Goal: Information Seeking & Learning: Learn about a topic

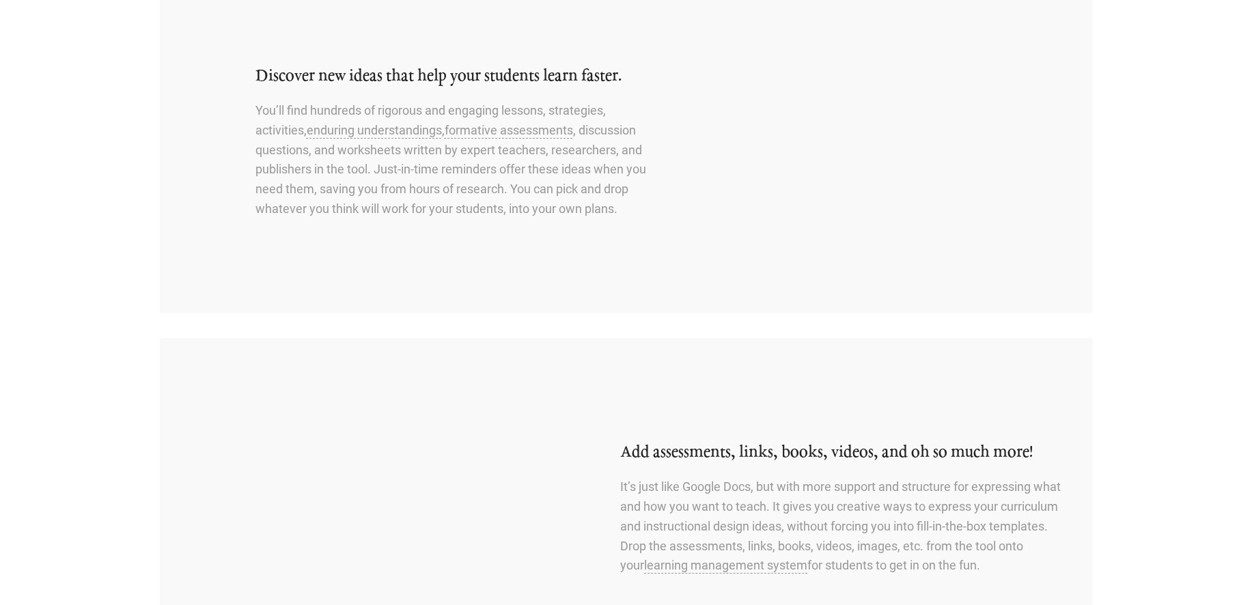
scroll to position [768, 0]
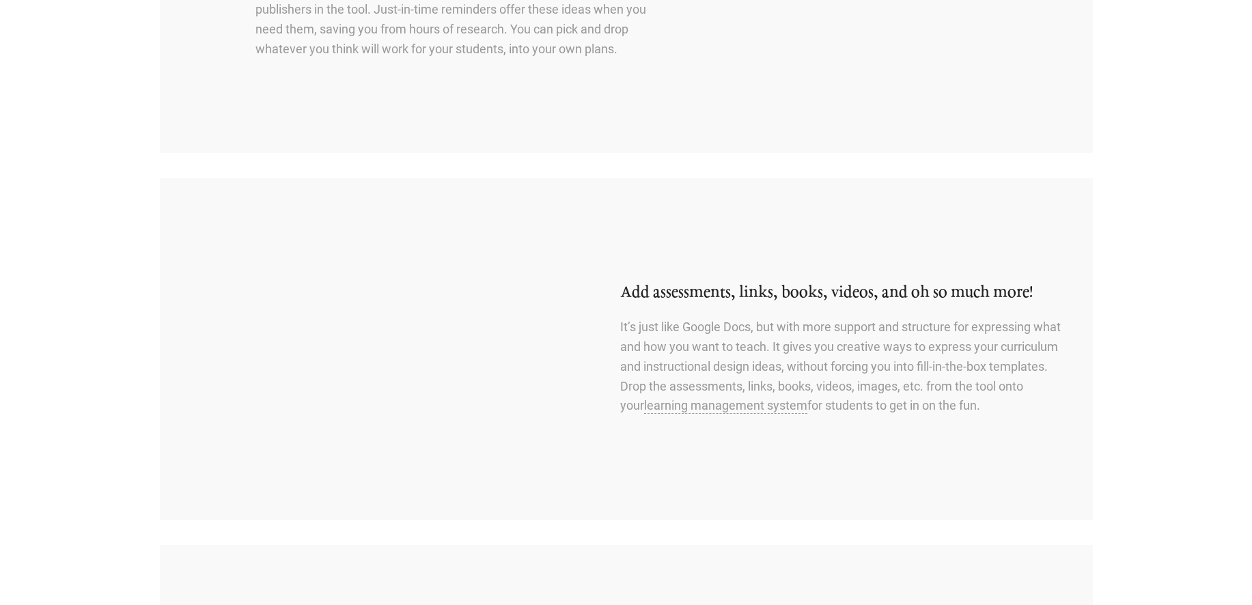
click at [1141, 445] on section "Add assessments, links, books, videos, and oh so much more! It’s just like Goog…" at bounding box center [626, 348] width 1252 height 341
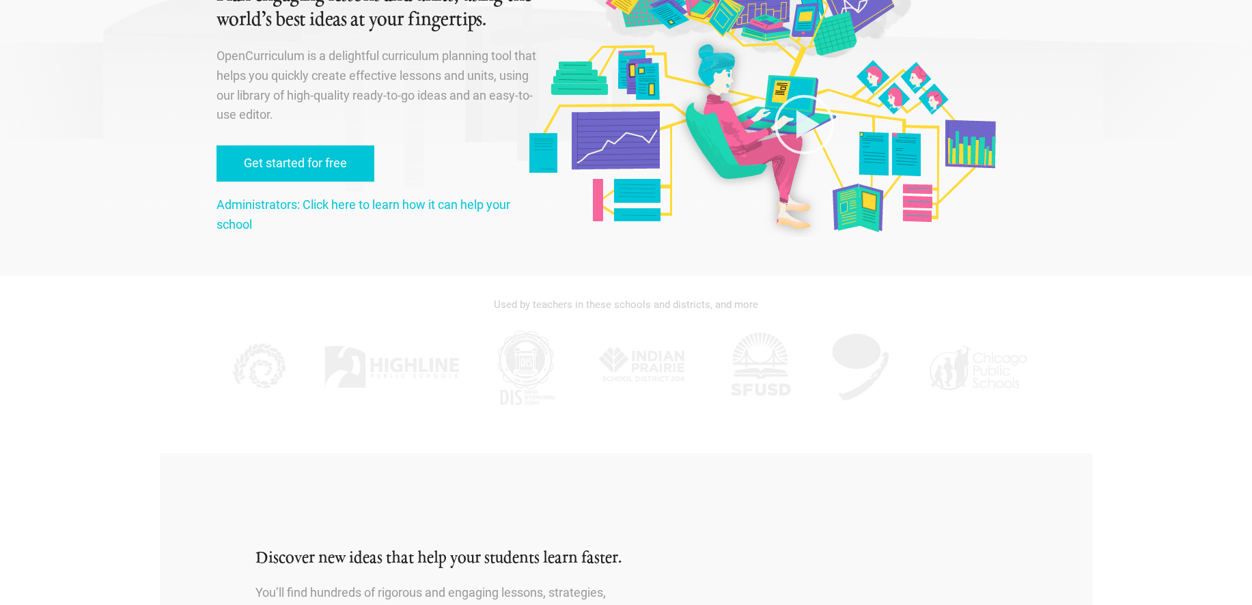
scroll to position [0, 0]
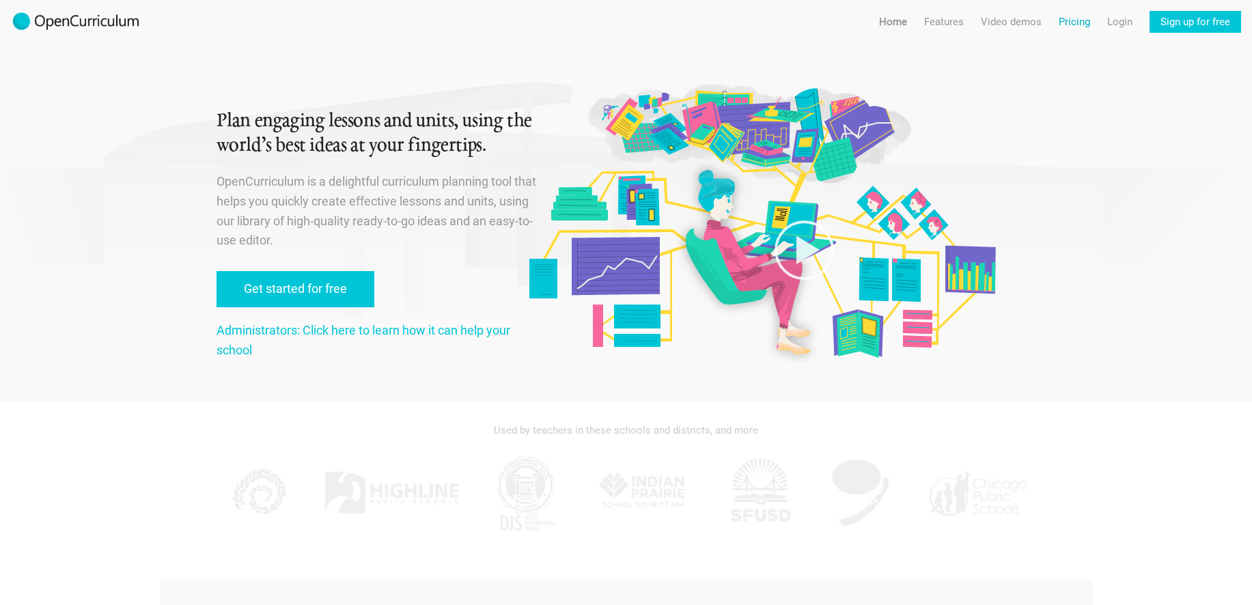
click at [1084, 20] on link "Pricing" at bounding box center [1074, 22] width 31 height 22
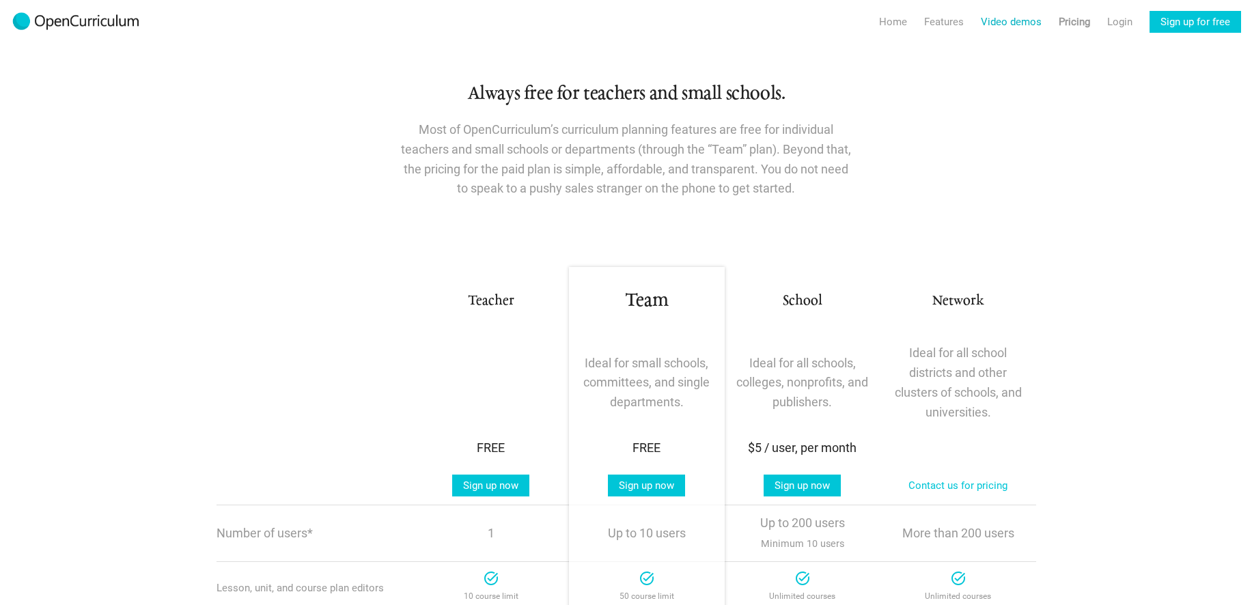
click at [1007, 21] on link "Video demos" at bounding box center [1011, 22] width 61 height 22
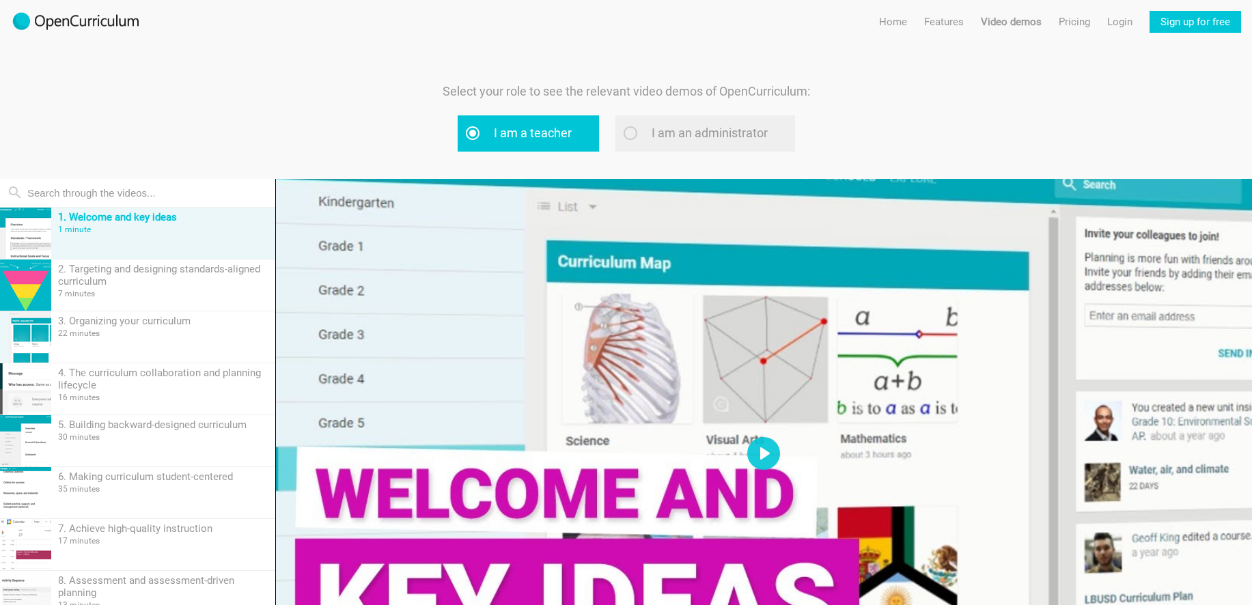
click at [770, 135] on label "I am an administrator" at bounding box center [705, 133] width 180 height 36
click at [652, 135] on input "I am an administrator" at bounding box center [647, 132] width 9 height 9
radio input "true"
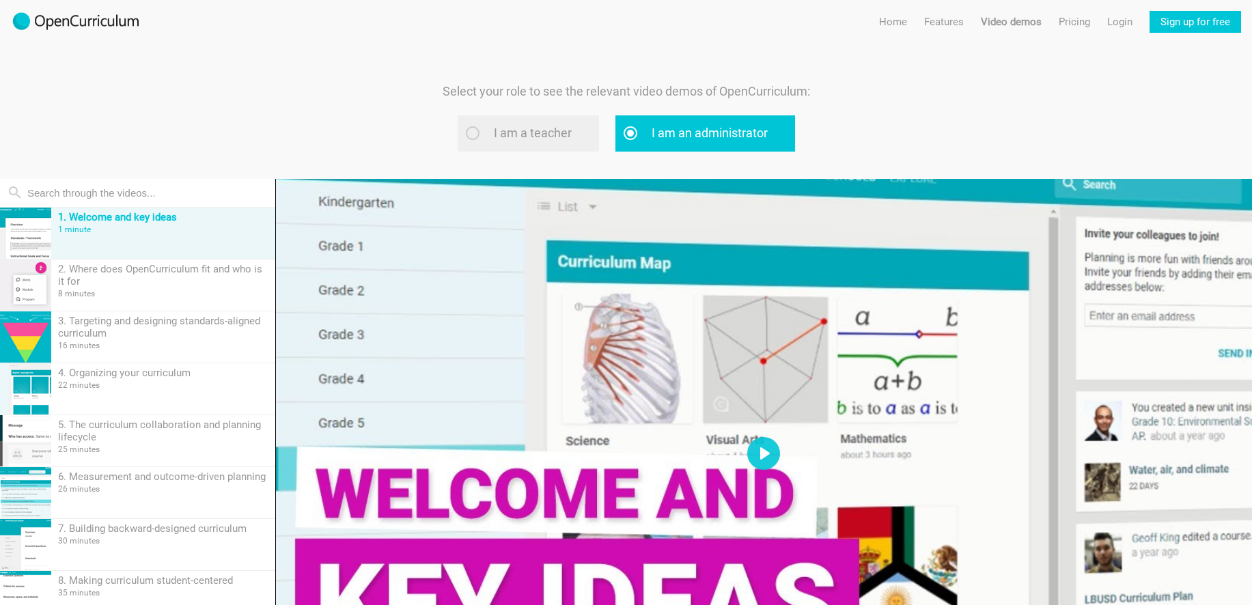
click at [530, 130] on label "I am a teacher" at bounding box center [528, 133] width 141 height 36
click at [494, 130] on input "I am a teacher" at bounding box center [489, 132] width 9 height 9
radio input "true"
